Goal: Learn about a topic

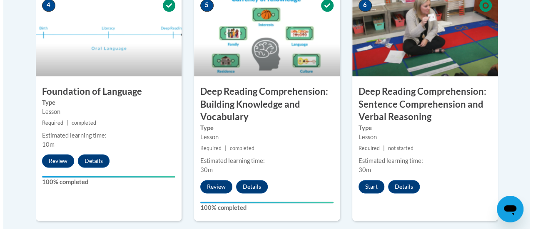
scroll to position [523, 0]
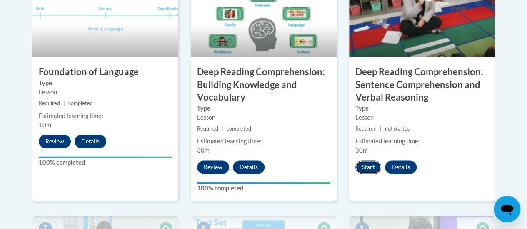
click at [366, 167] on button "Start" at bounding box center [368, 167] width 26 height 13
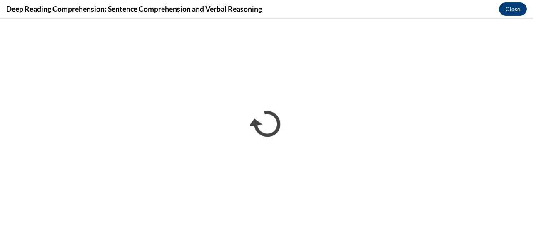
scroll to position [0, 0]
